Goal: Task Accomplishment & Management: Manage account settings

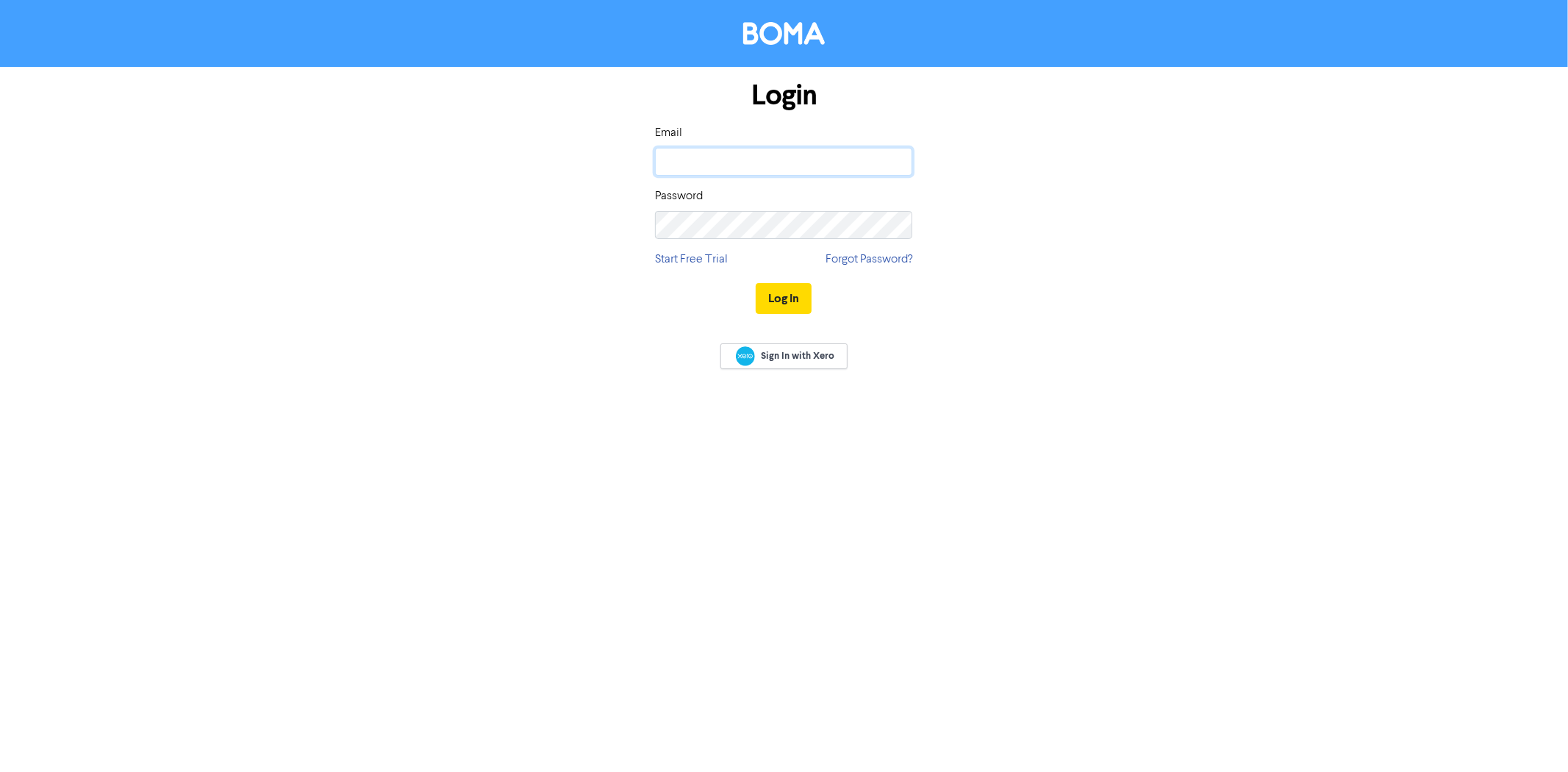
type input "[PERSON_NAME][EMAIL_ADDRESS][DOMAIN_NAME]"
click at [1027, 268] on div "Login Email [PERSON_NAME][EMAIL_ADDRESS][DOMAIN_NAME] Password Start Free Trial…" at bounding box center [784, 198] width 838 height 262
click at [789, 299] on button "Log In" at bounding box center [783, 299] width 56 height 31
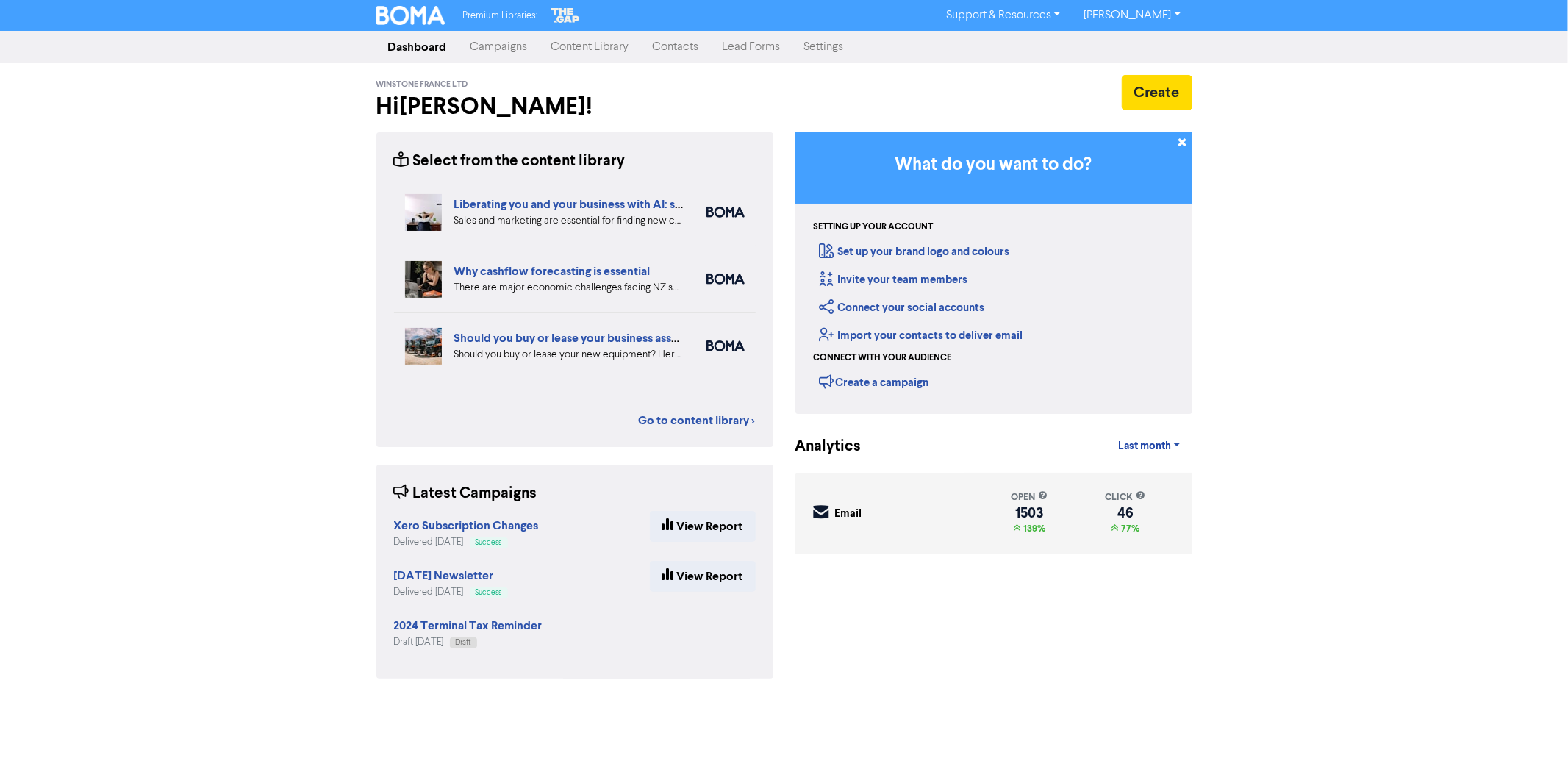
click at [688, 47] on link "Contacts" at bounding box center [675, 47] width 70 height 29
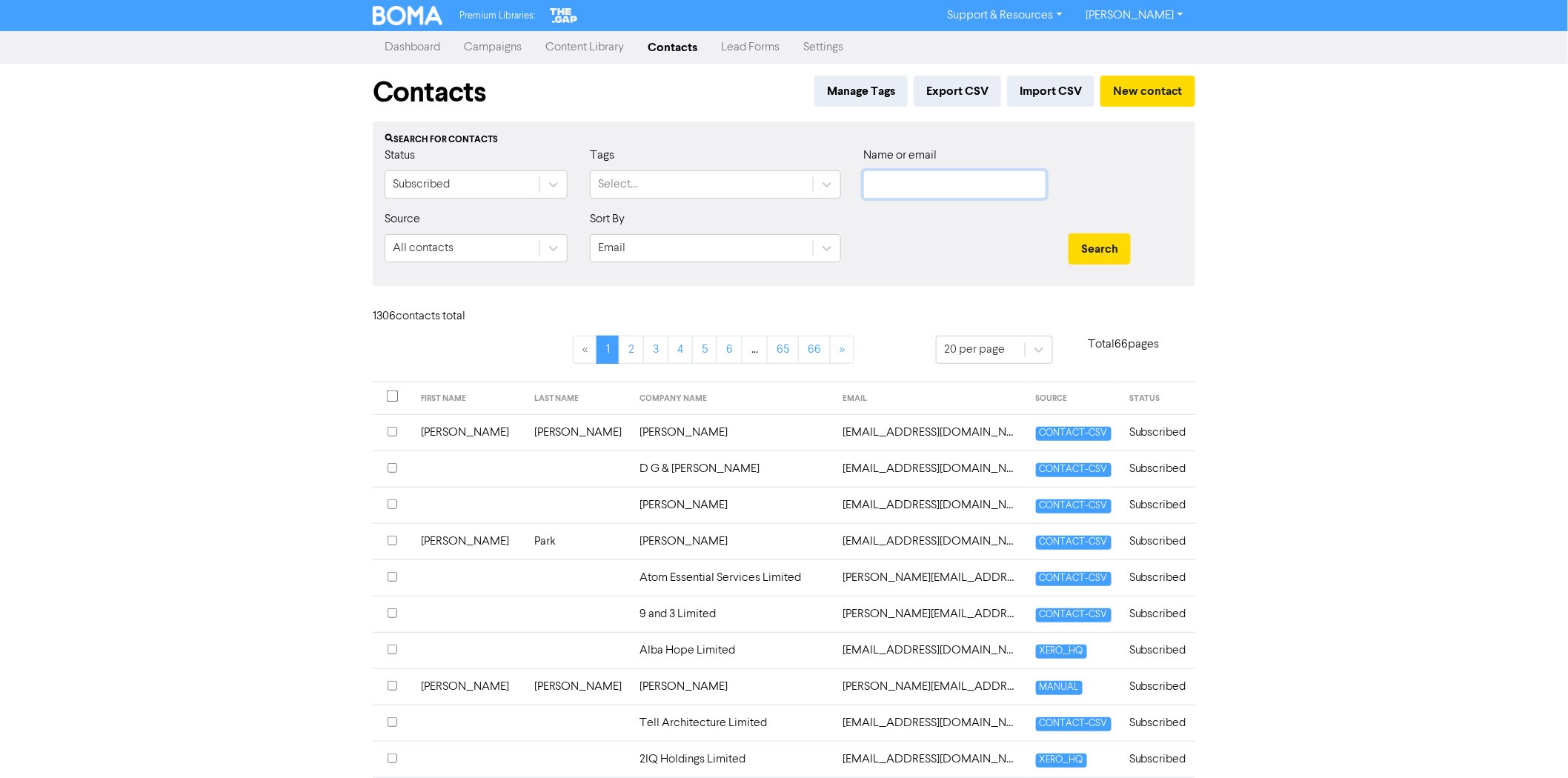
click at [911, 183] on input "text" at bounding box center [954, 184] width 183 height 28
type input "lincoln"
click at [1069, 233] on button "Search" at bounding box center [1100, 249] width 62 height 31
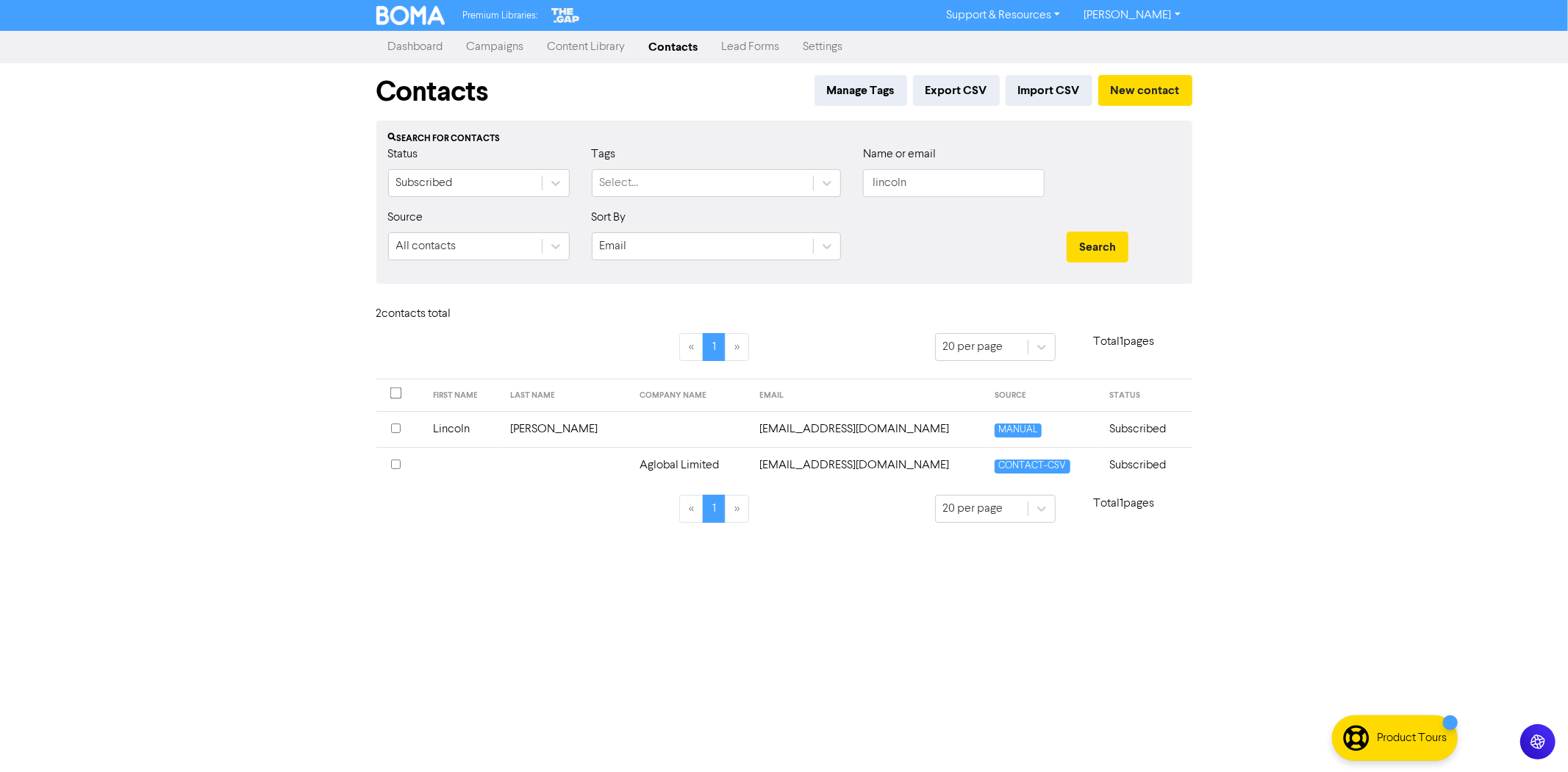
click at [395, 424] on input "checkbox" at bounding box center [396, 428] width 9 height 9
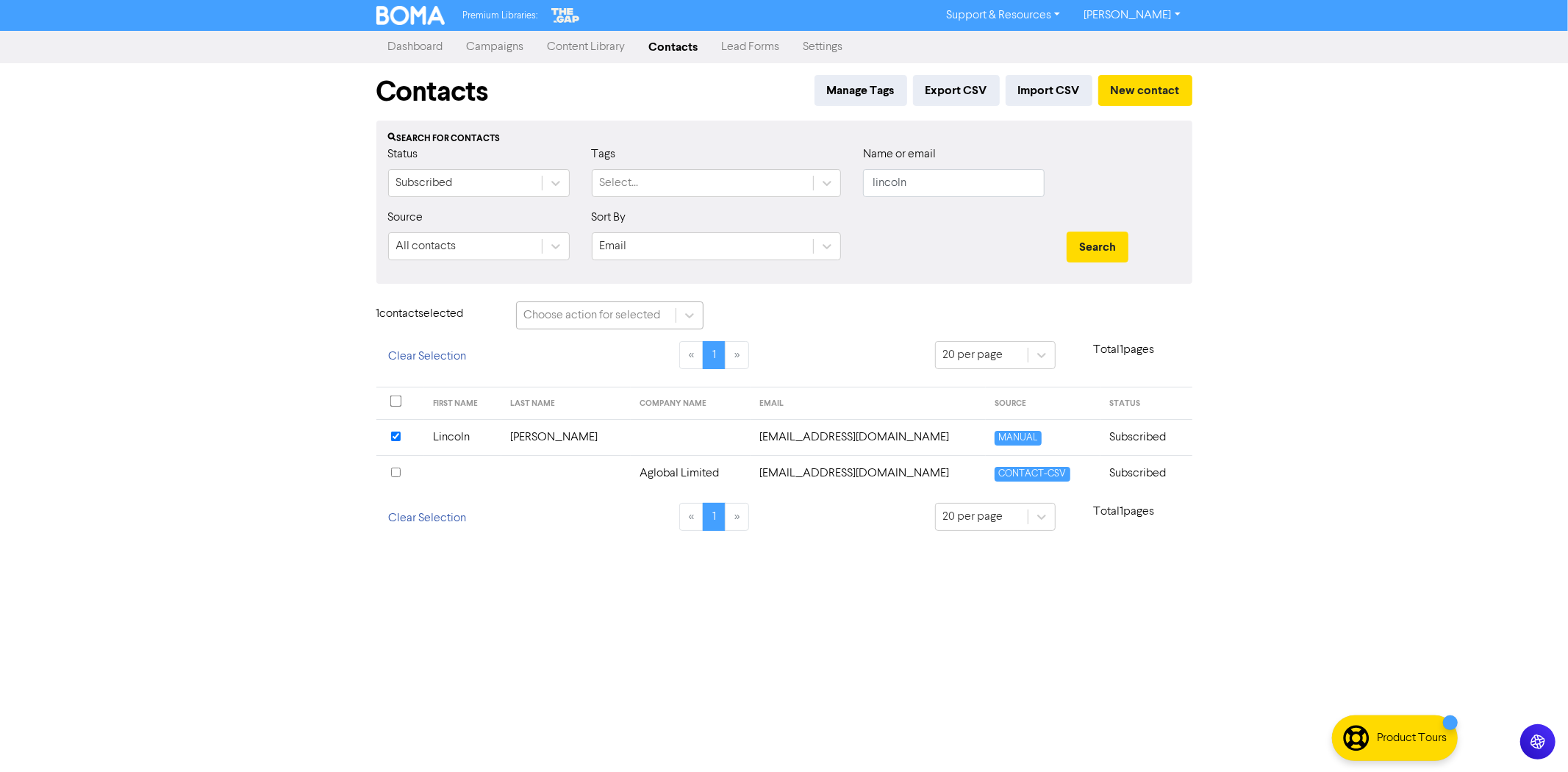
click at [673, 312] on div "Choose action for selected" at bounding box center [596, 315] width 158 height 26
click at [757, 289] on div "Contacts Manage Tags Export CSV Import CSV New contact Search for contacts Stat…" at bounding box center [784, 305] width 838 height 485
click at [686, 310] on icon at bounding box center [689, 315] width 15 height 15
click at [606, 379] on div "Delete Contacts" at bounding box center [610, 382] width 187 height 29
click at [799, 317] on button "Delete 1 contact" at bounding box center [779, 317] width 107 height 31
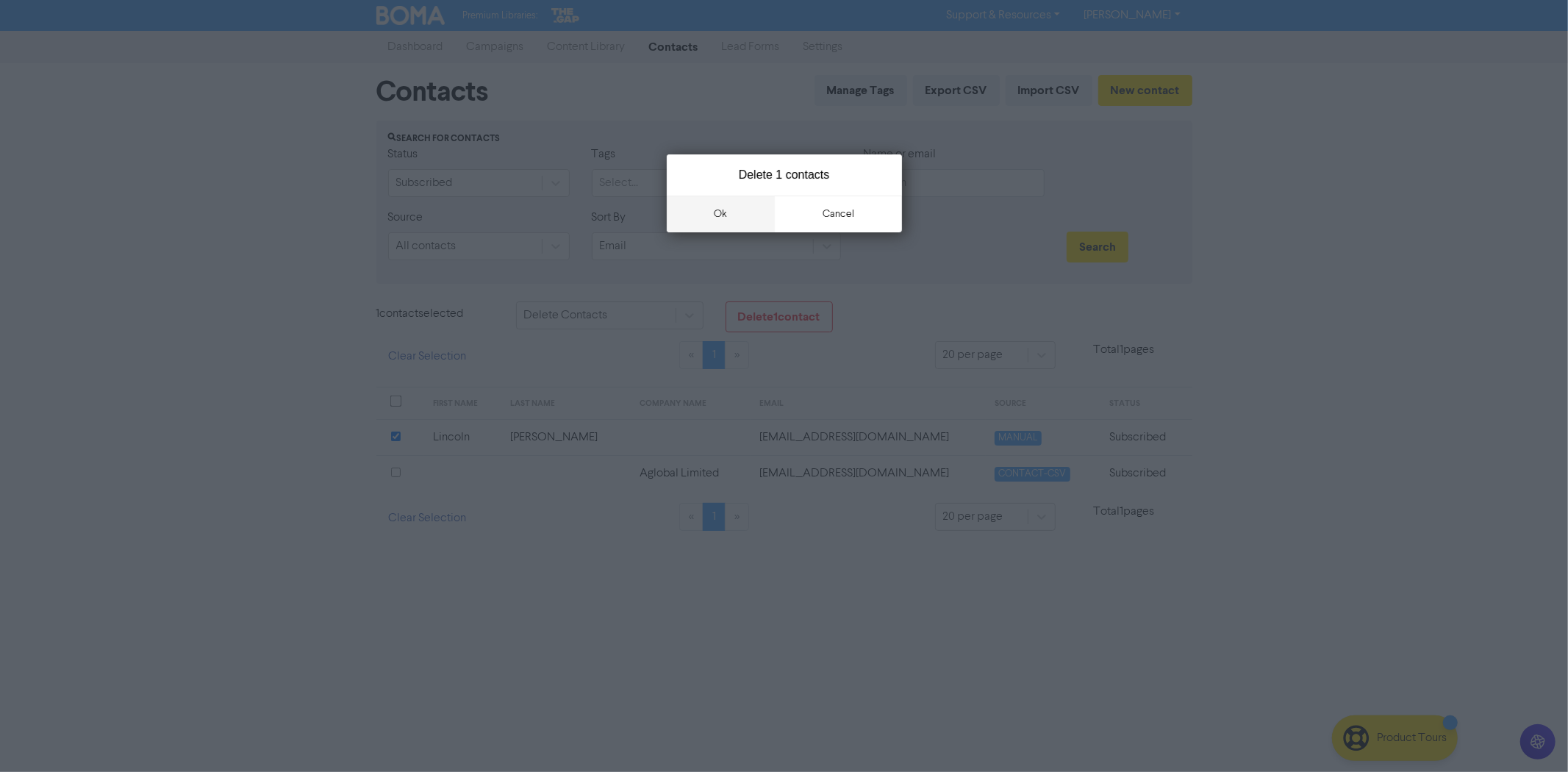
click at [728, 216] on button "ok" at bounding box center [722, 214] width 109 height 36
